Goal: Transaction & Acquisition: Purchase product/service

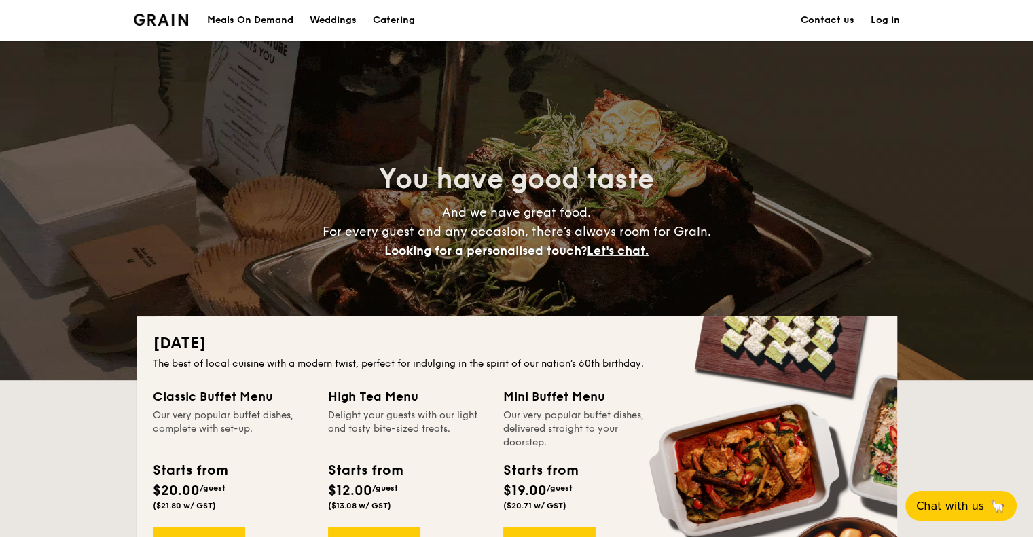
click at [392, 21] on h1 "Catering" at bounding box center [394, 20] width 42 height 41
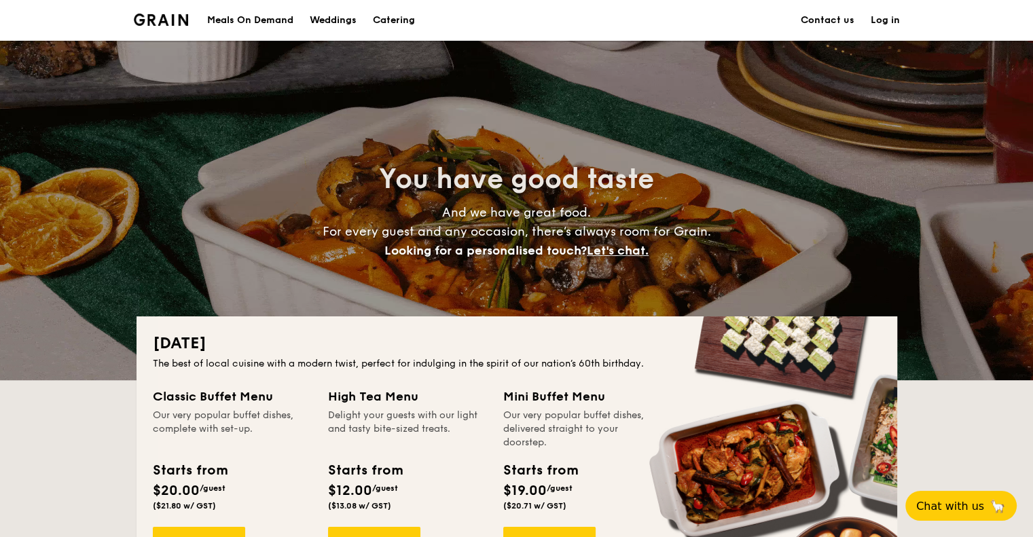
click at [258, 17] on div "Meals On Demand" at bounding box center [250, 20] width 86 height 41
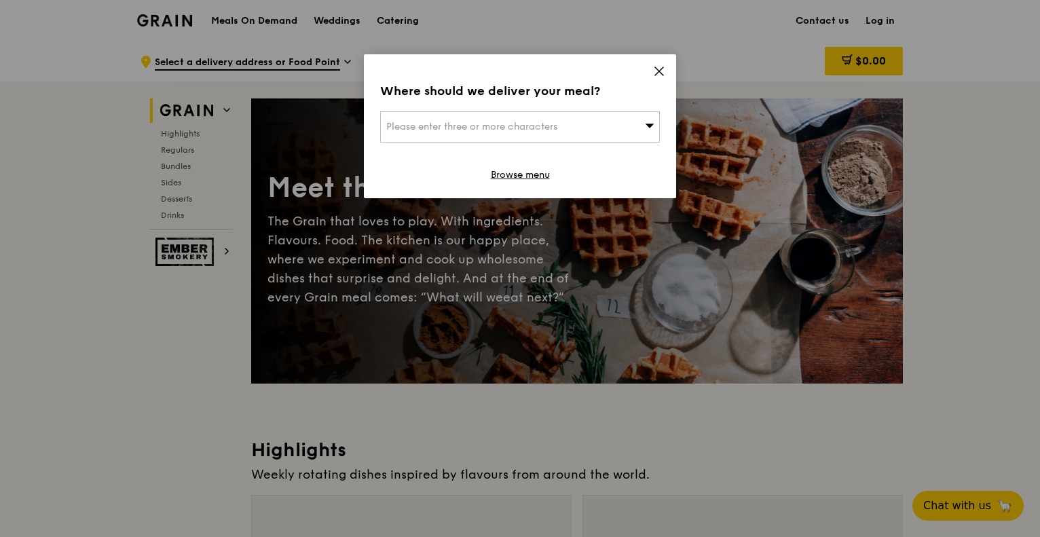
click at [658, 70] on icon at bounding box center [659, 71] width 8 height 8
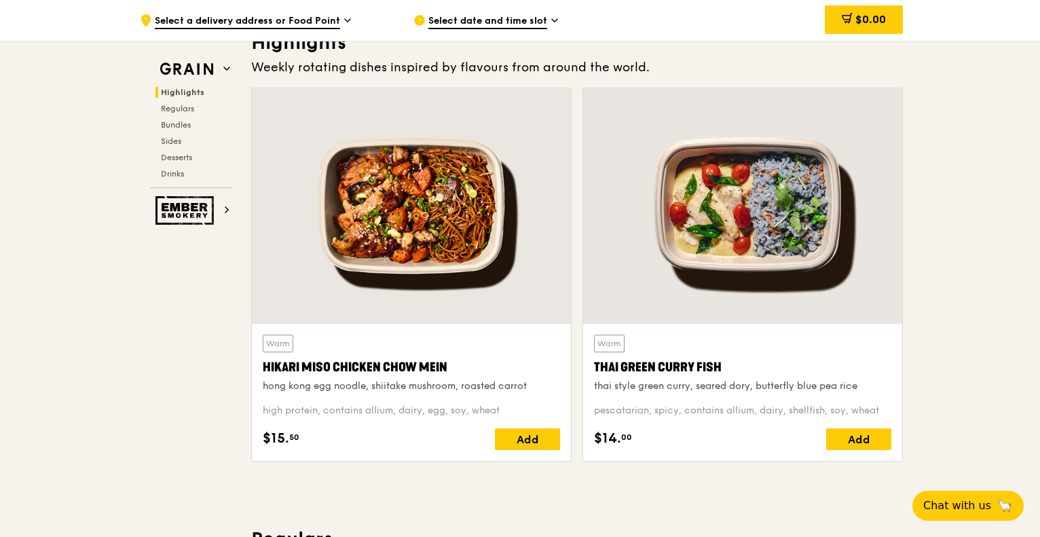
scroll to position [407, 0]
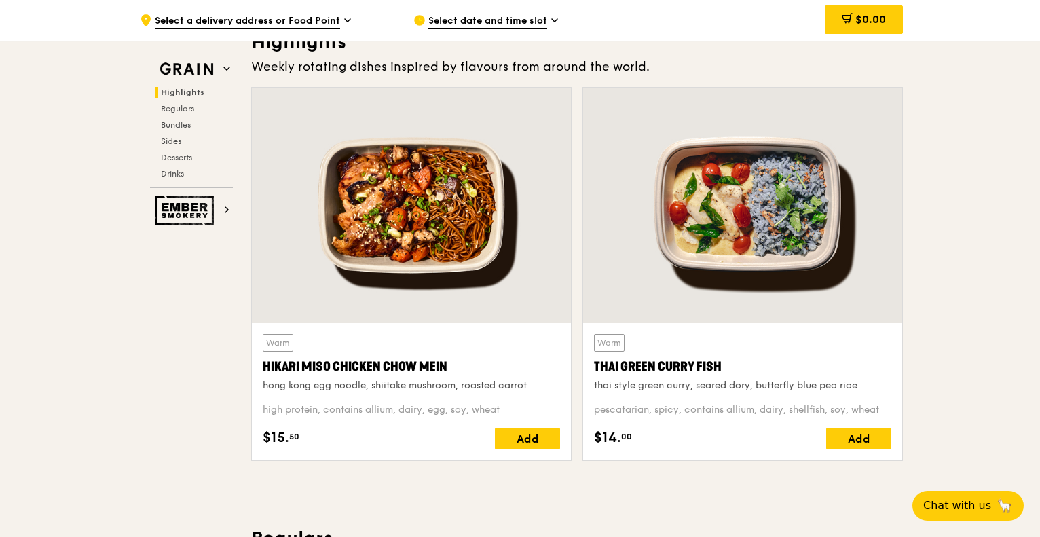
click at [697, 226] on div at bounding box center [742, 206] width 319 height 236
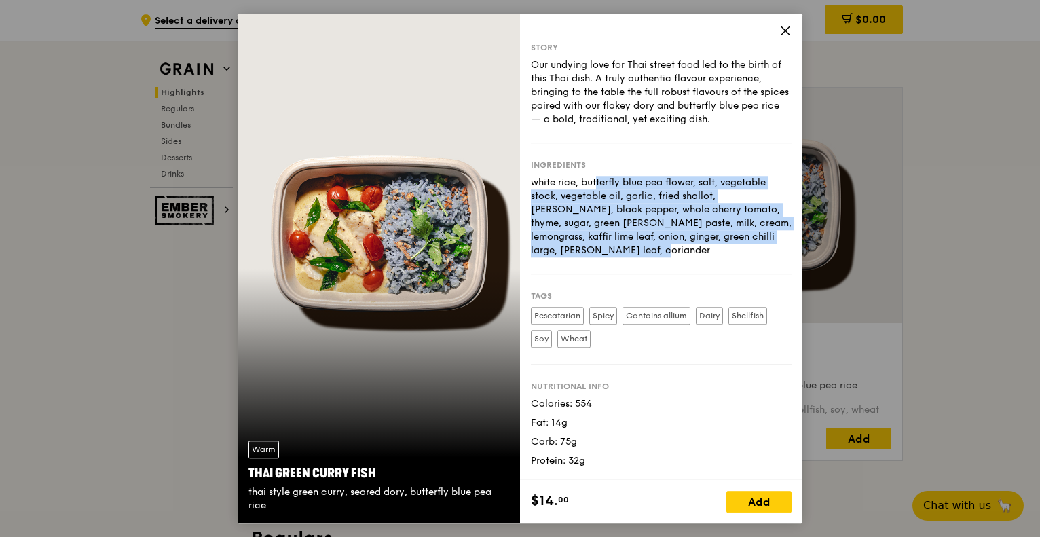
drag, startPoint x: 527, startPoint y: 177, endPoint x: 728, endPoint y: 241, distance: 211.1
click at [729, 240] on div "Story Our undying love for Thai street food led to the birth of this Thai dish.…" at bounding box center [661, 247] width 283 height 467
click at [728, 241] on div "white rice, butterfly blue pea flower, salt, vegetable stock, vegetable oil, ga…" at bounding box center [661, 216] width 261 height 81
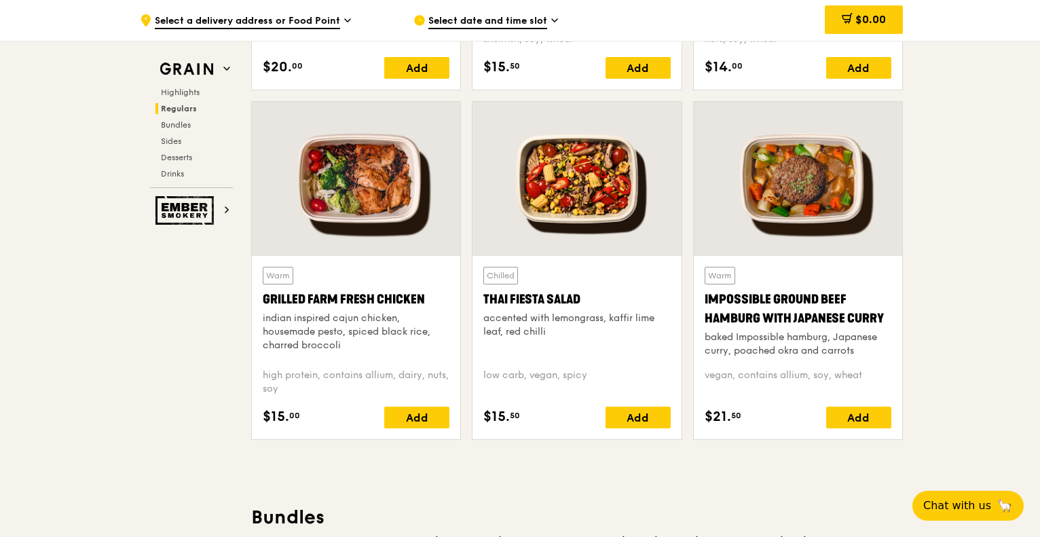
scroll to position [1494, 0]
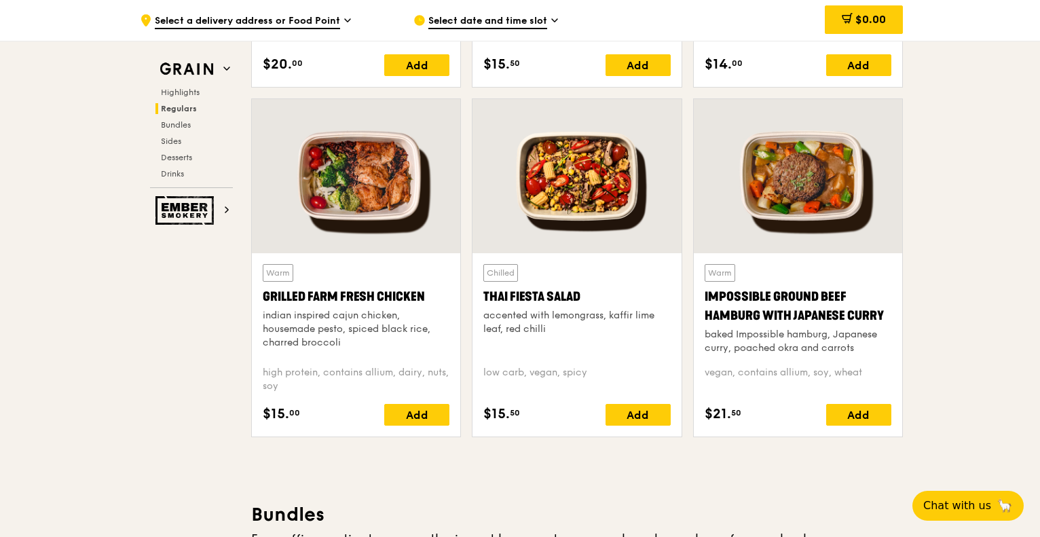
click at [391, 214] on div at bounding box center [356, 176] width 208 height 154
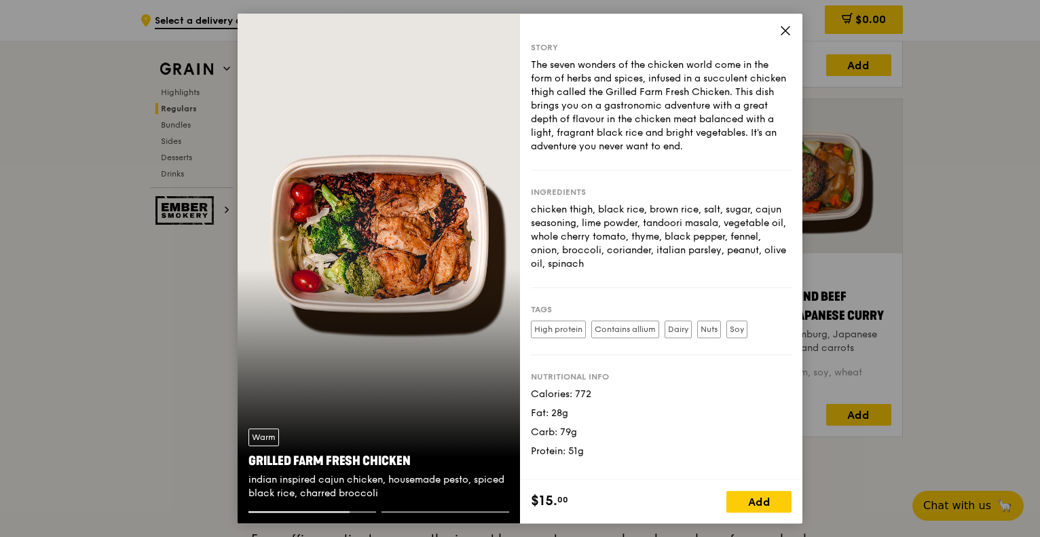
click at [632, 261] on div "chicken thigh, black rice, brown rice, salt, sugar, cajun seasoning, lime powde…" at bounding box center [661, 237] width 261 height 68
